Goal: Contribute content: Add original content to the website for others to see

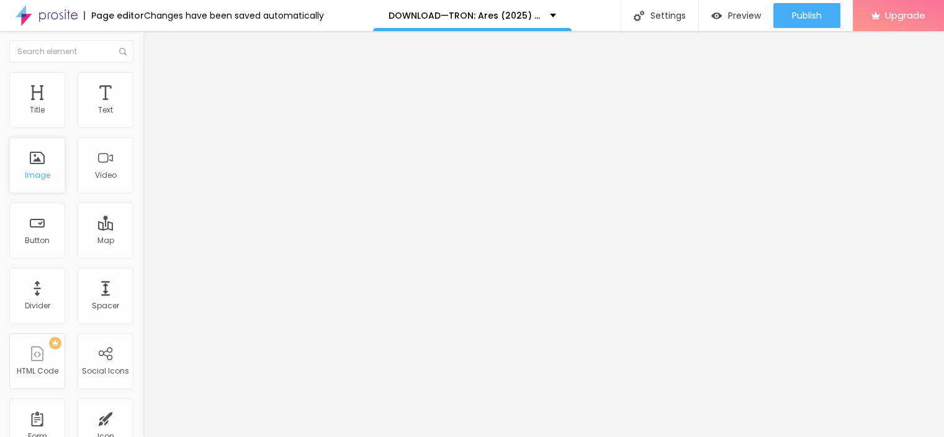
click at [50, 160] on div "Image" at bounding box center [37, 165] width 56 height 56
click at [143, 107] on span "Add image" at bounding box center [168, 101] width 51 height 11
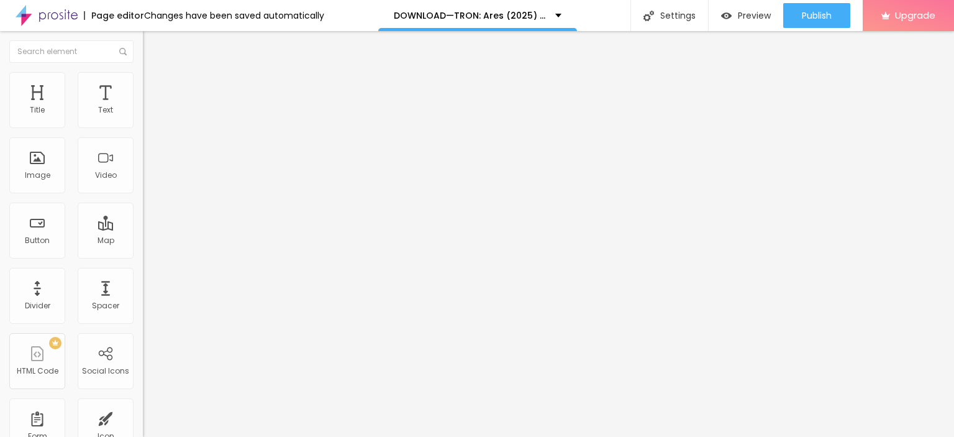
click at [152, 40] on img "button" at bounding box center [157, 45] width 10 height 10
click at [143, 117] on input "Click me" at bounding box center [217, 110] width 149 height 12
paste input "LICK HERE ▶️ TRON: Ares [2025] ]"
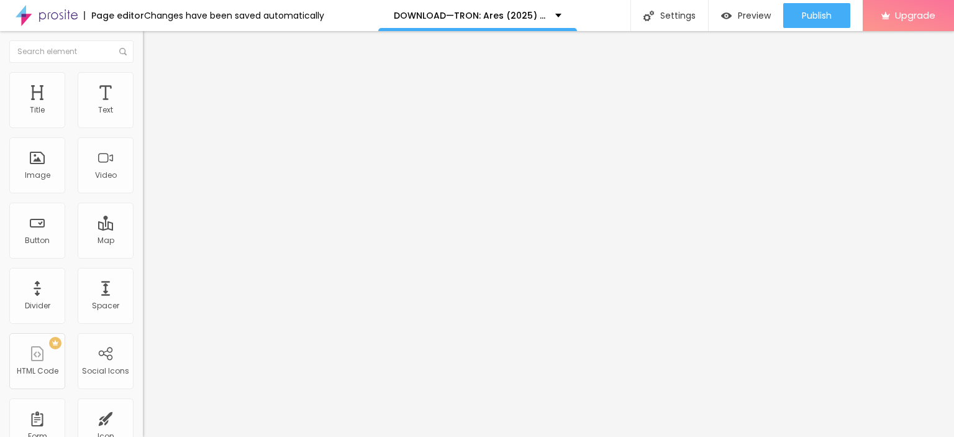
type input "CLICK HERE ▶️ TRON: Ares [2025] ]"
click at [143, 256] on input "https://" at bounding box center [217, 249] width 149 height 12
paste input "streamzy.fun/en/movie/533533/pro"
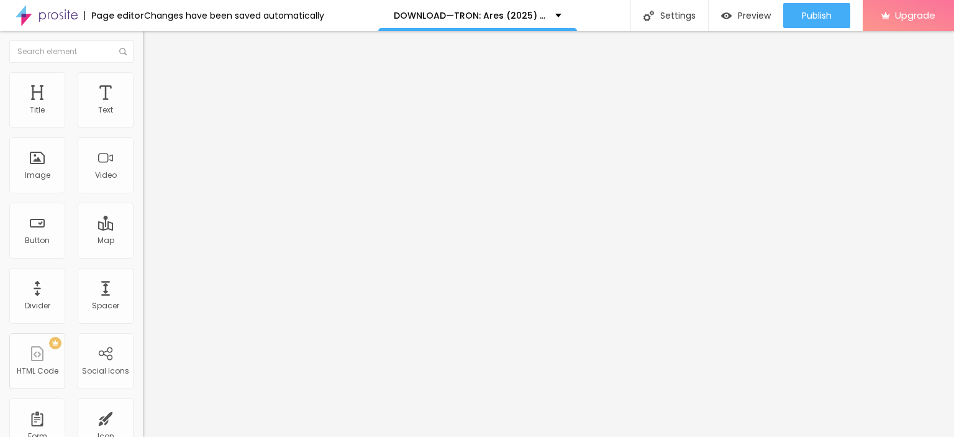
type input "https://streamzy.fun/en/movie/533533/pro"
click at [143, 150] on div at bounding box center [214, 145] width 143 height 10
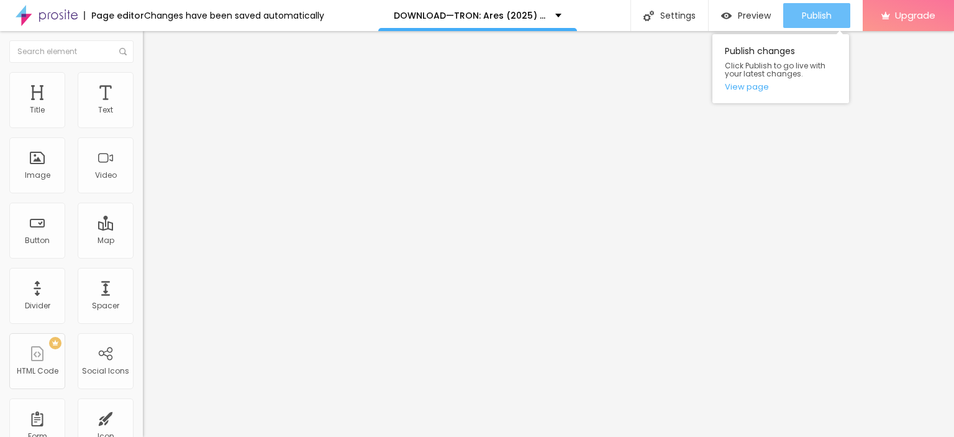
click at [805, 19] on span "Publish" at bounding box center [817, 16] width 30 height 10
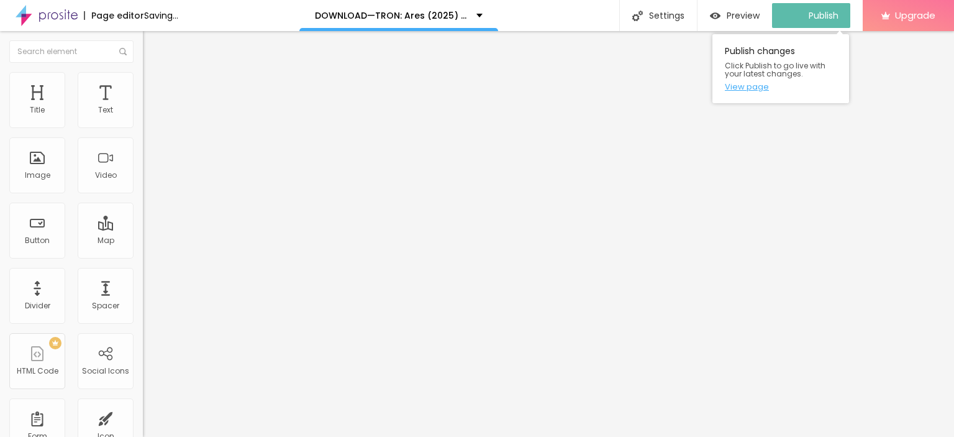
click at [743, 84] on link "View page" at bounding box center [781, 87] width 112 height 8
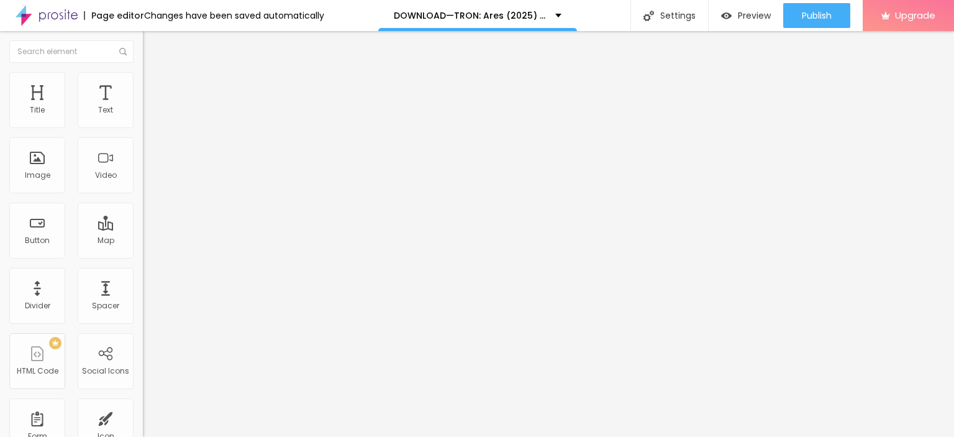
click at [152, 47] on img "button" at bounding box center [157, 45] width 10 height 10
click at [71, 14] on img at bounding box center [47, 15] width 62 height 31
